Goal: Task Accomplishment & Management: Use online tool/utility

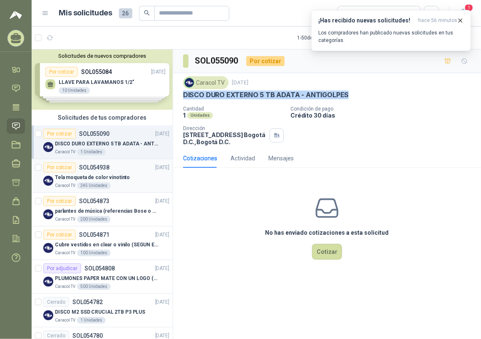
click at [133, 181] on div "Tela moqueta de color vinotinto" at bounding box center [112, 178] width 114 height 10
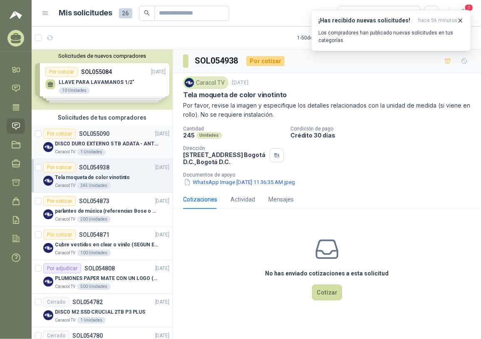
click at [84, 136] on p "SOL055090" at bounding box center [94, 134] width 30 height 6
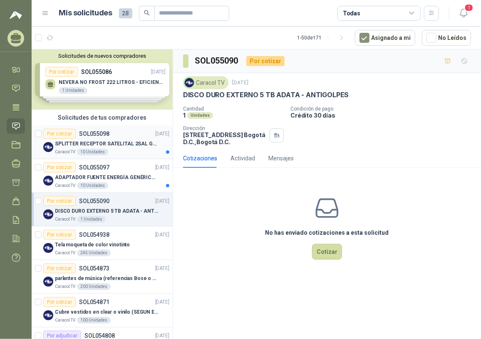
click at [112, 141] on p "SPLITTER RECEPTOR SATELITAL 2SAL GT-SP21" at bounding box center [107, 144] width 104 height 8
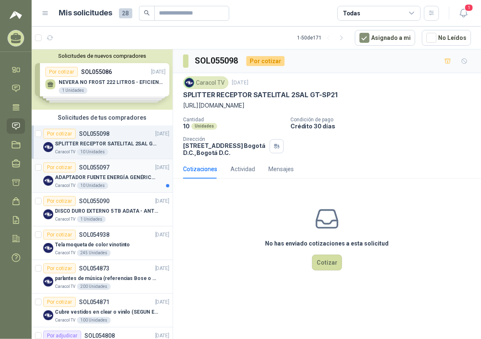
click at [103, 165] on p "SOL055097" at bounding box center [94, 168] width 30 height 6
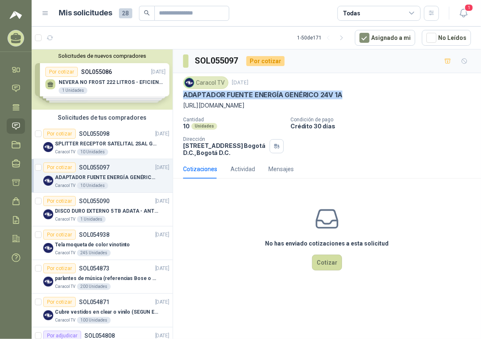
drag, startPoint x: 181, startPoint y: 92, endPoint x: 351, endPoint y: 96, distance: 169.3
click at [351, 96] on div "Caracol TV 8 sept, 2025 ADAPTADOR FUENTE ENERGÍA GENÉRICO 24V 1A https://acorta…" at bounding box center [327, 116] width 308 height 87
copy p "ADAPTADOR FUENTE ENERGÍA GENÉRICO 24V 1A"
click at [215, 105] on p "https://acortar.link/SlSoTW" at bounding box center [327, 105] width 288 height 9
click at [224, 104] on p "https://acortar.link/SlSoTW" at bounding box center [327, 105] width 288 height 9
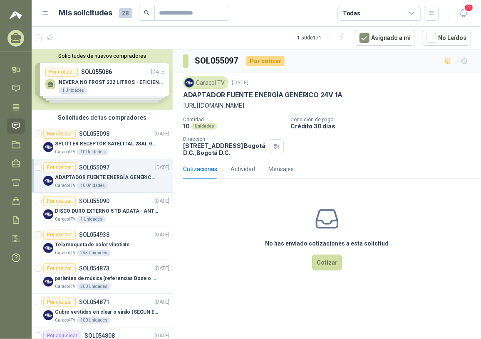
drag, startPoint x: 181, startPoint y: 104, endPoint x: 260, endPoint y: 110, distance: 78.8
click at [260, 110] on div "Caracol TV 8 sept, 2025 ADAPTADOR FUENTE ENERGÍA GENÉRICO 24V 1A https://acorta…" at bounding box center [327, 116] width 308 height 87
copy p "https://acortar.link/SlSoTW"
click at [102, 210] on p "DISCO DURO EXTERNO 5 TB ADATA - ANTIGOLPES" at bounding box center [107, 212] width 104 height 8
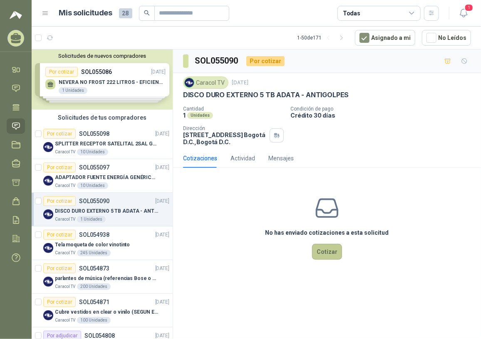
click at [328, 252] on button "Cotizar" at bounding box center [327, 252] width 30 height 16
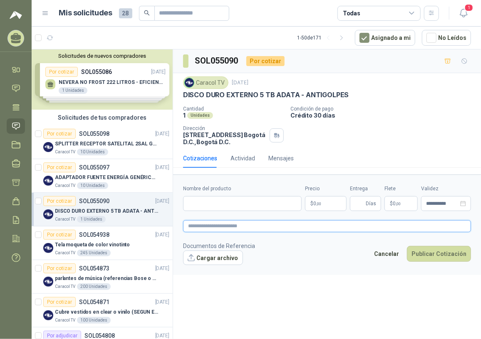
click at [199, 230] on textarea at bounding box center [327, 226] width 288 height 12
type textarea "*"
type textarea "**"
type textarea "***"
type textarea "****"
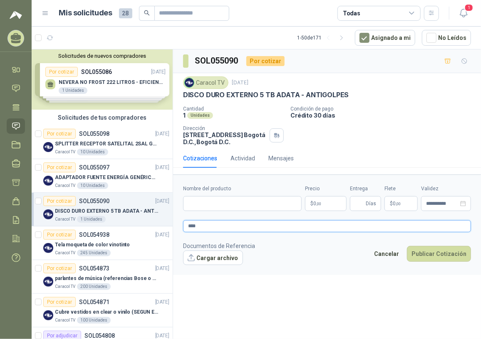
type textarea "****"
paste textarea "**********"
type textarea "**********"
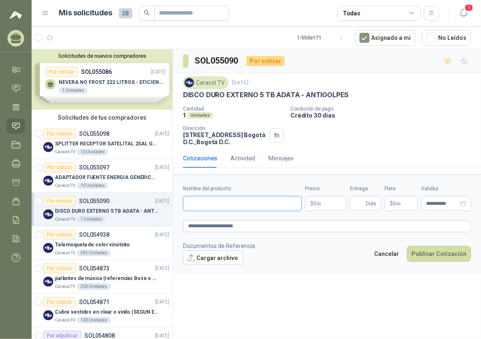
drag, startPoint x: 233, startPoint y: 203, endPoint x: 237, endPoint y: 268, distance: 65.0
click at [233, 203] on input "Nombre del producto" at bounding box center [242, 203] width 119 height 15
click at [216, 206] on input "Nombre del producto" at bounding box center [242, 203] width 119 height 15
paste input "**********"
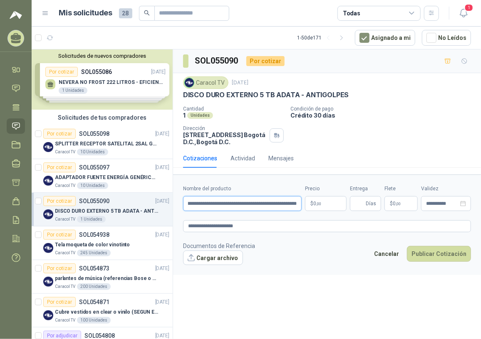
type input "**********"
click at [310, 272] on form "**********" at bounding box center [327, 225] width 308 height 101
click at [327, 198] on p "$ 0 ,00" at bounding box center [326, 203] width 42 height 15
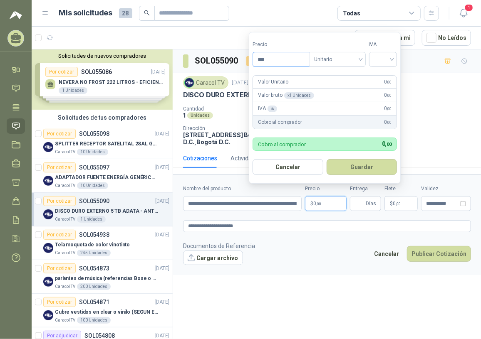
click at [292, 60] on input "***" at bounding box center [281, 59] width 56 height 14
type input "*********"
click at [392, 54] on input "search" at bounding box center [383, 58] width 18 height 12
click at [390, 74] on div "19%" at bounding box center [384, 76] width 15 height 9
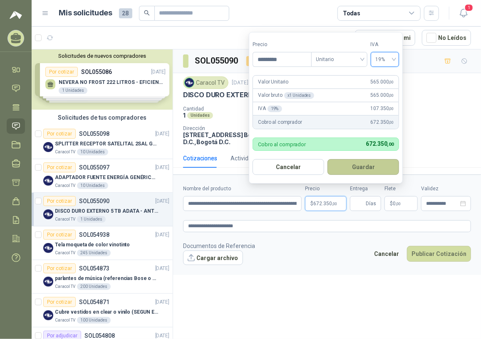
click at [352, 161] on button "Guardar" at bounding box center [363, 167] width 72 height 16
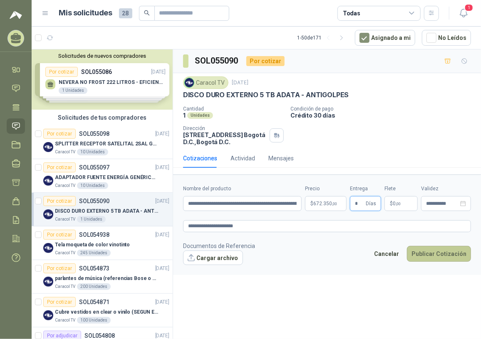
type input "*"
click at [435, 255] on button "Publicar Cotización" at bounding box center [439, 254] width 64 height 16
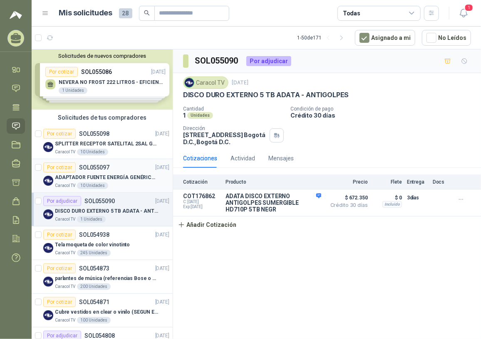
drag, startPoint x: 121, startPoint y: 179, endPoint x: 129, endPoint y: 174, distance: 9.2
click at [122, 179] on p "ADAPTADOR FUENTE ENERGÍA GENÉRICO 24V 1A" at bounding box center [107, 178] width 104 height 8
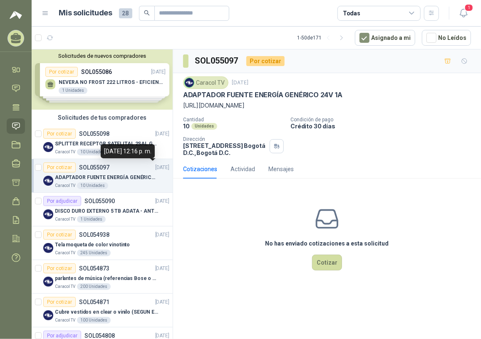
click at [143, 152] on div "08 de septiembre de 2025, 12:16 p. m." at bounding box center [128, 151] width 54 height 14
click at [133, 141] on p "SPLITTER RECEPTOR SATELITAL 2SAL GT-SP21" at bounding box center [107, 144] width 104 height 8
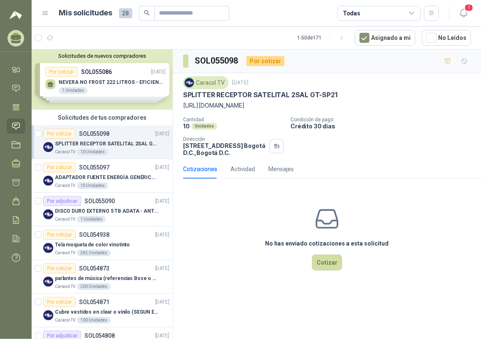
drag, startPoint x: 181, startPoint y: 93, endPoint x: 187, endPoint y: 93, distance: 5.8
click at [187, 93] on div "Caracol TV 8 sept, 2025 SPLITTER RECEPTOR SATELITAL 2SAL GT-SP21 https://acorta…" at bounding box center [327, 116] width 308 height 87
drag, startPoint x: 182, startPoint y: 105, endPoint x: 195, endPoint y: 104, distance: 13.8
click at [195, 104] on div "Caracol TV 8 sept, 2025 SPLITTER RECEPTOR SATELITAL 2SAL GT-SP21 https://acorta…" at bounding box center [327, 116] width 308 height 87
drag, startPoint x: 195, startPoint y: 104, endPoint x: 225, endPoint y: 105, distance: 30.0
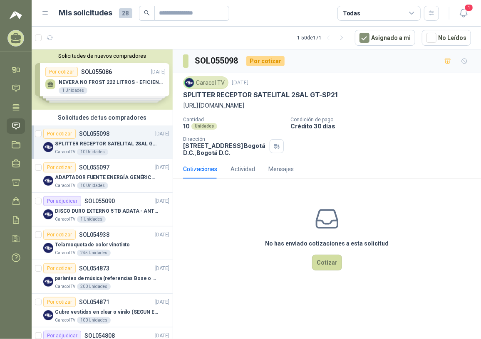
click at [244, 106] on p "https://acortar.link/Alnbfz" at bounding box center [327, 105] width 288 height 9
drag, startPoint x: 183, startPoint y: 94, endPoint x: 221, endPoint y: 92, distance: 37.5
click at [221, 92] on p "SPLITTER RECEPTOR SATELITAL 2SAL GT-SP21" at bounding box center [260, 95] width 154 height 9
drag, startPoint x: 221, startPoint y: 92, endPoint x: 195, endPoint y: 104, distance: 28.5
click at [198, 99] on div "Caracol TV 8 sept, 2025 SPLITTER RECEPTOR SATELITAL 2SAL GT-SP21 https://acorta…" at bounding box center [327, 94] width 288 height 34
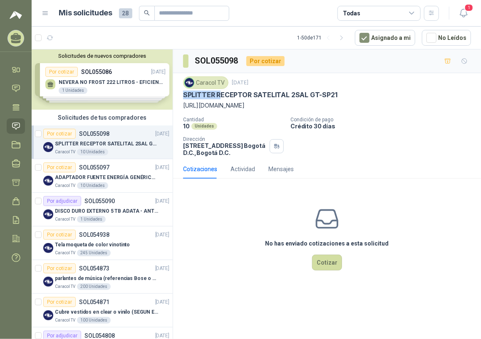
drag, startPoint x: 183, startPoint y: 105, endPoint x: 263, endPoint y: 104, distance: 80.7
click at [263, 104] on p "https://acortar.link/Alnbfz" at bounding box center [327, 105] width 288 height 9
drag, startPoint x: 263, startPoint y: 104, endPoint x: 233, endPoint y: 106, distance: 30.4
copy p "https://acortar.link/Alnbfz"
click at [256, 114] on div "Caracol TV 8 sept, 2025 SPLITTER RECEPTOR SATELITAL 2SAL GT-SP21 https://acorta…" at bounding box center [327, 117] width 288 height 80
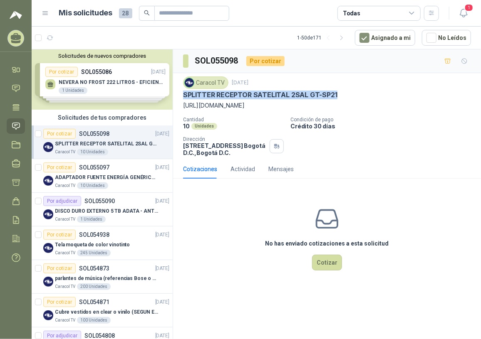
drag, startPoint x: 184, startPoint y: 95, endPoint x: 341, endPoint y: 95, distance: 157.2
click at [341, 95] on div "SPLITTER RECEPTOR SATELITAL 2SAL GT-SP21" at bounding box center [327, 95] width 288 height 9
copy p "SPLITTER RECEPTOR SATELITAL 2SAL GT-SP21"
click at [458, 17] on button "1" at bounding box center [463, 13] width 15 height 15
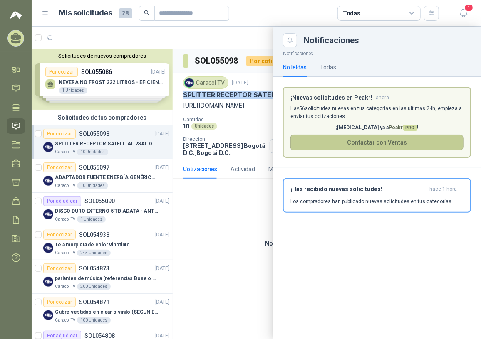
click at [337, 136] on button "Contactar con Ventas" at bounding box center [376, 143] width 173 height 16
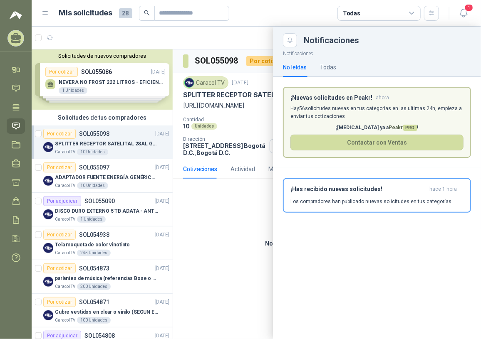
click at [240, 214] on div at bounding box center [256, 183] width 449 height 313
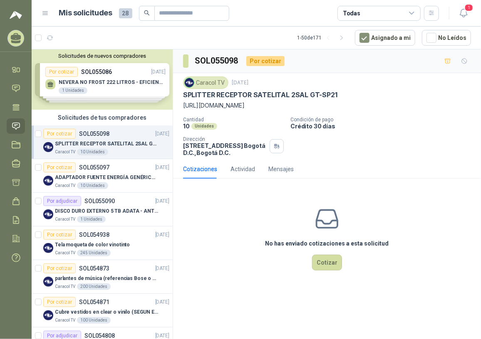
click at [91, 141] on p "SPLITTER RECEPTOR SATELITAL 2SAL GT-SP21" at bounding box center [107, 144] width 104 height 8
